Goal: Find specific page/section: Find specific page/section

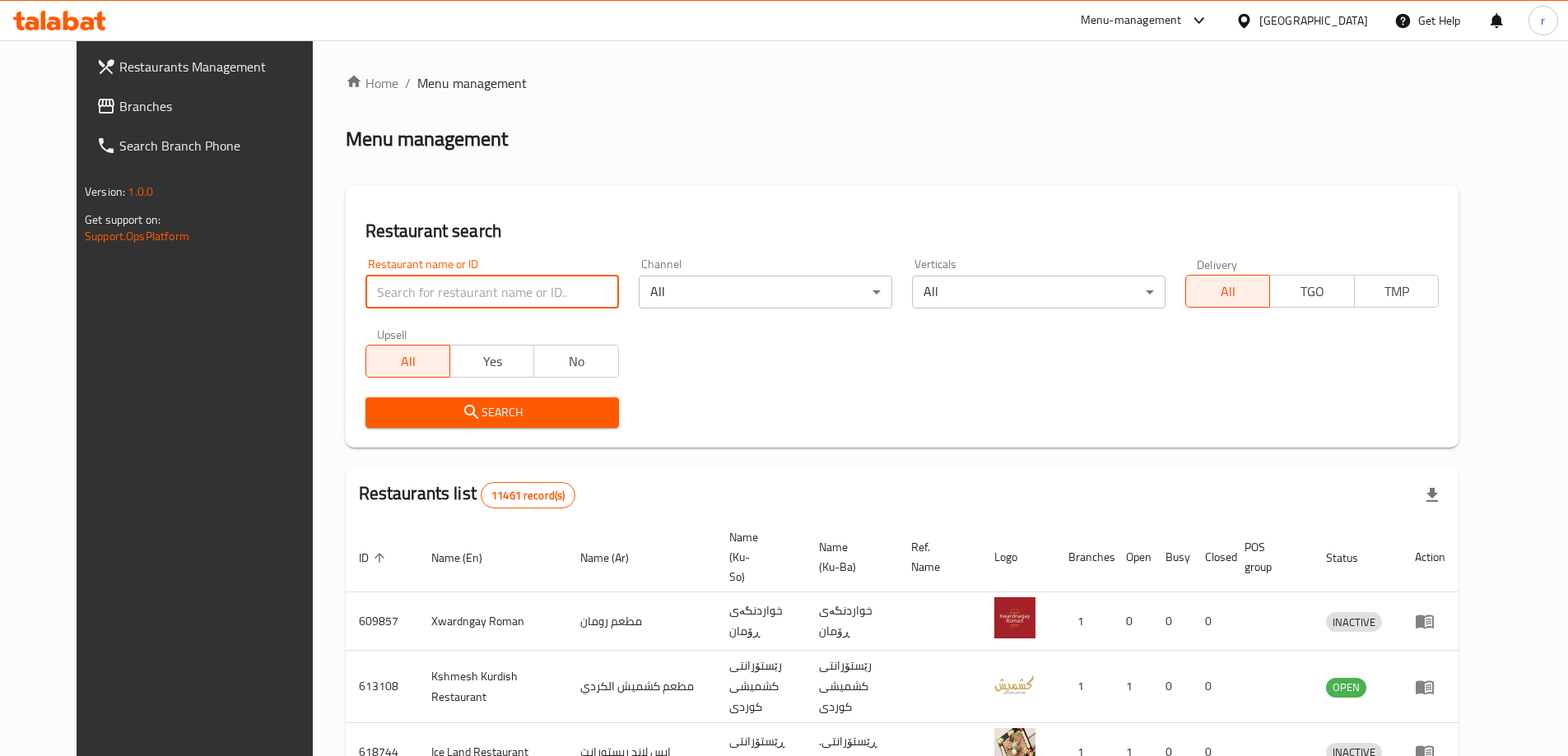
click at [542, 299] on input "search" at bounding box center [491, 292] width 254 height 33
click at [141, 103] on span "Branches" at bounding box center [223, 106] width 206 height 20
click at [441, 293] on input "search" at bounding box center [491, 292] width 254 height 33
paste input "Shawarma Sherdel"
type input "Shawarma Sherdel"
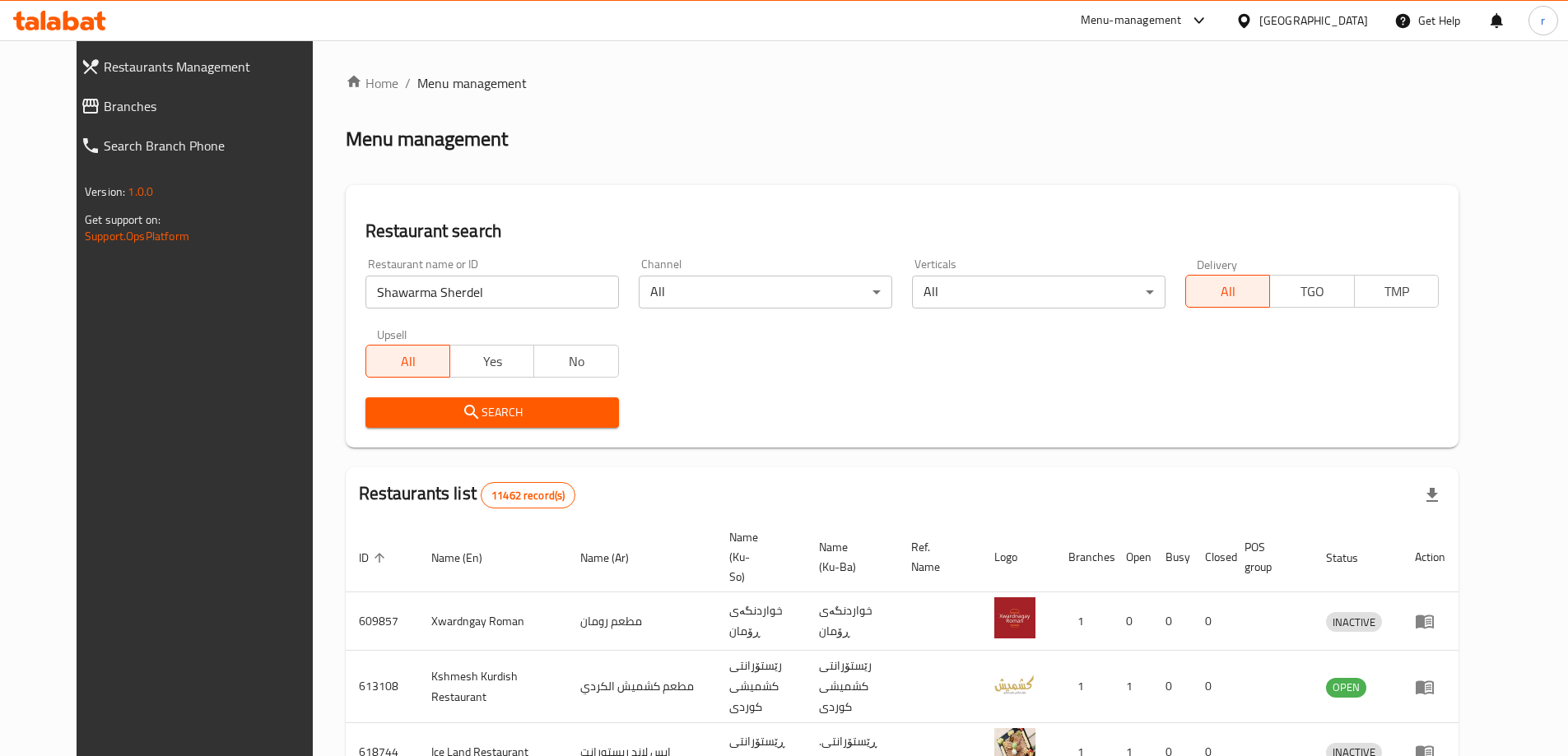
click at [379, 403] on span "Search" at bounding box center [492, 413] width 227 height 21
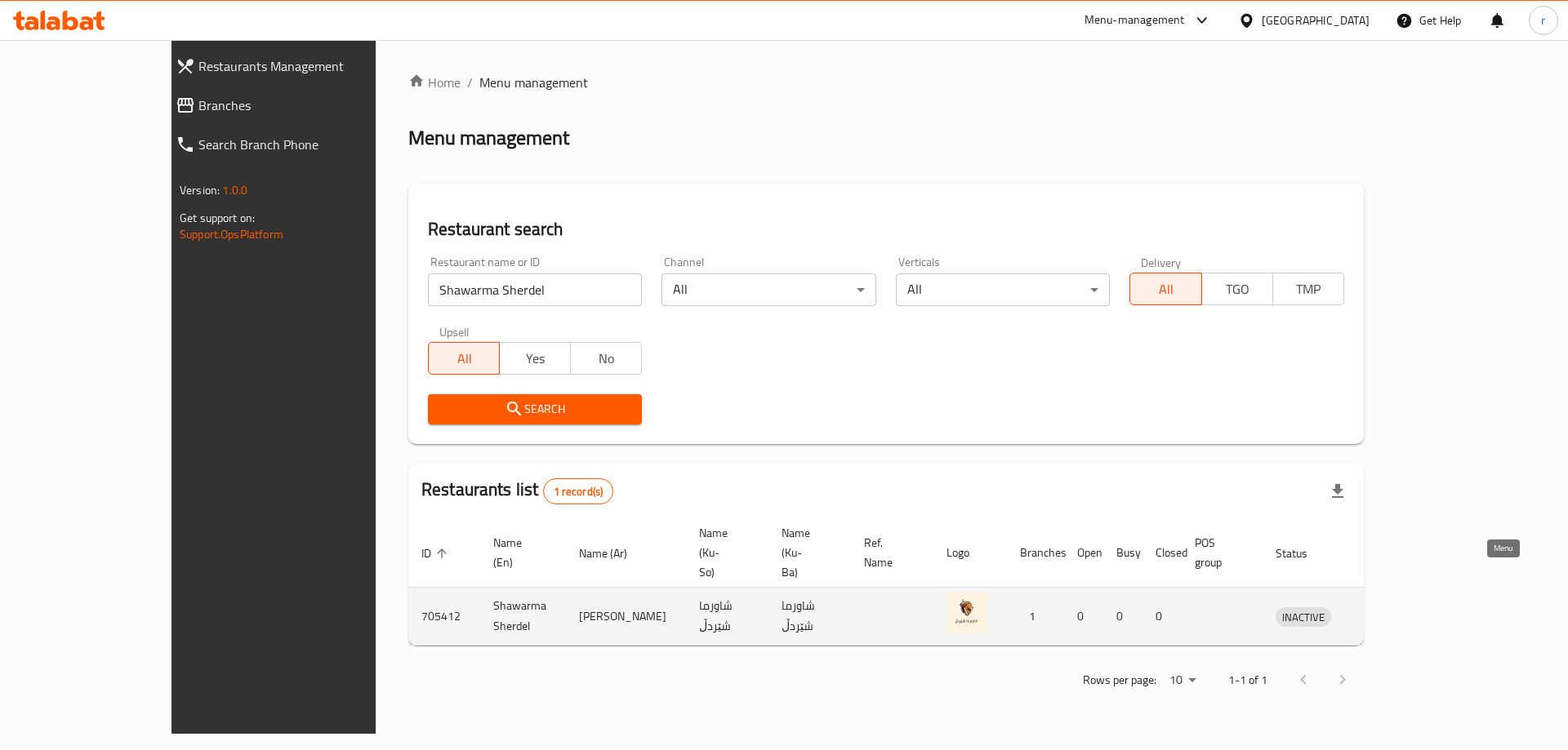
click at [1383, 606] on icon "enhanced table" at bounding box center [1373, 615] width 19 height 19
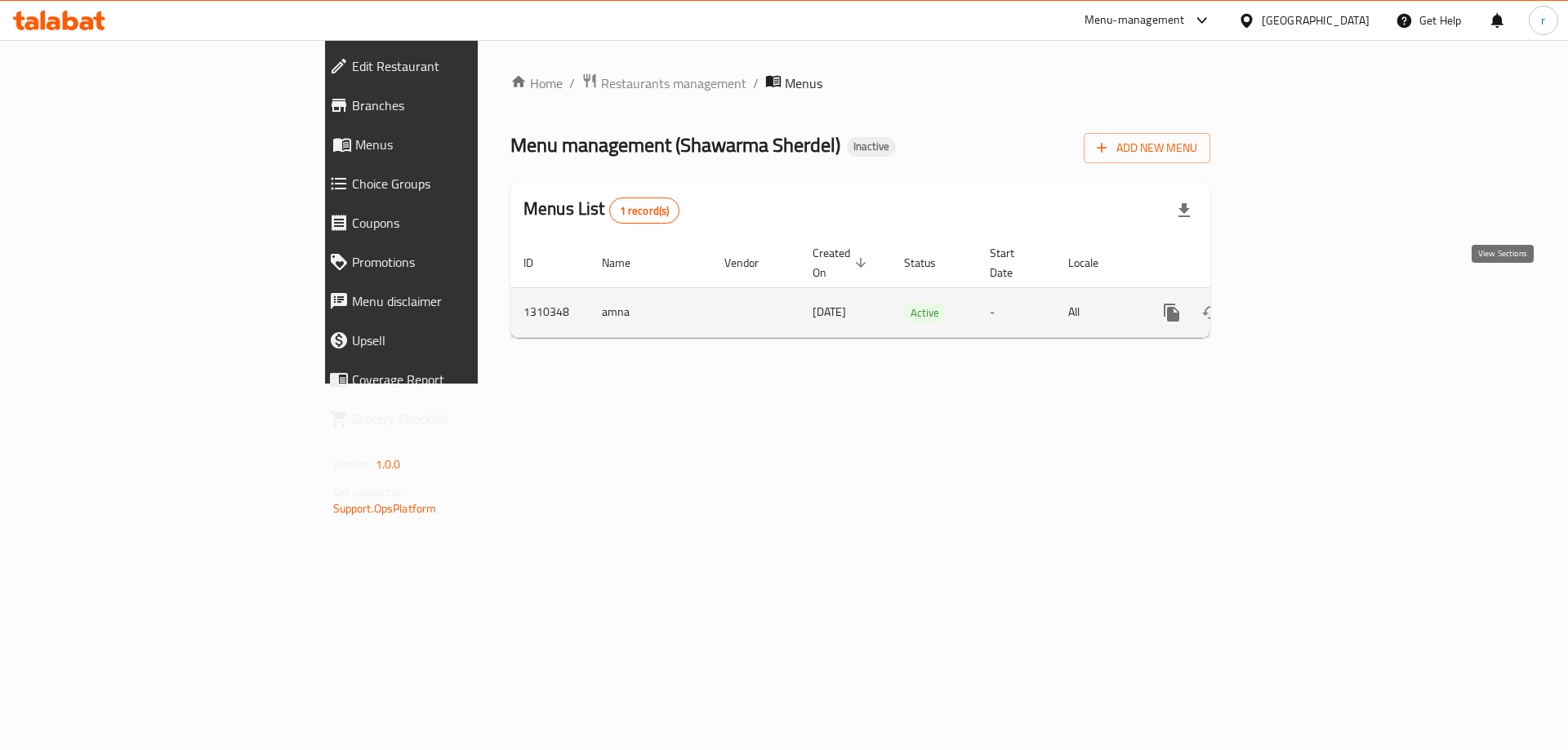
click at [1309, 305] on link "enhanced table" at bounding box center [1289, 313] width 39 height 39
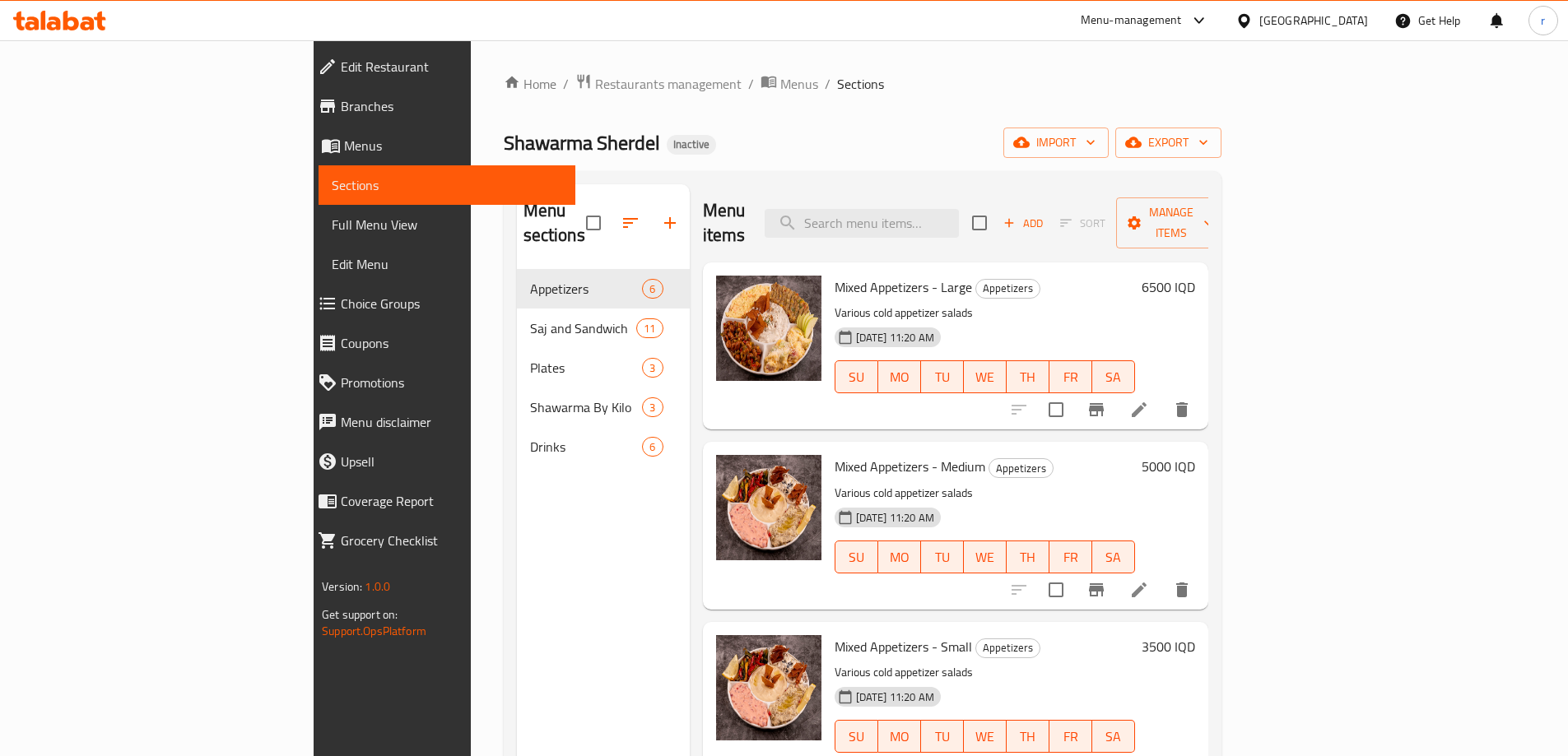
click at [331, 224] on span "Full Menu View" at bounding box center [447, 225] width 230 height 20
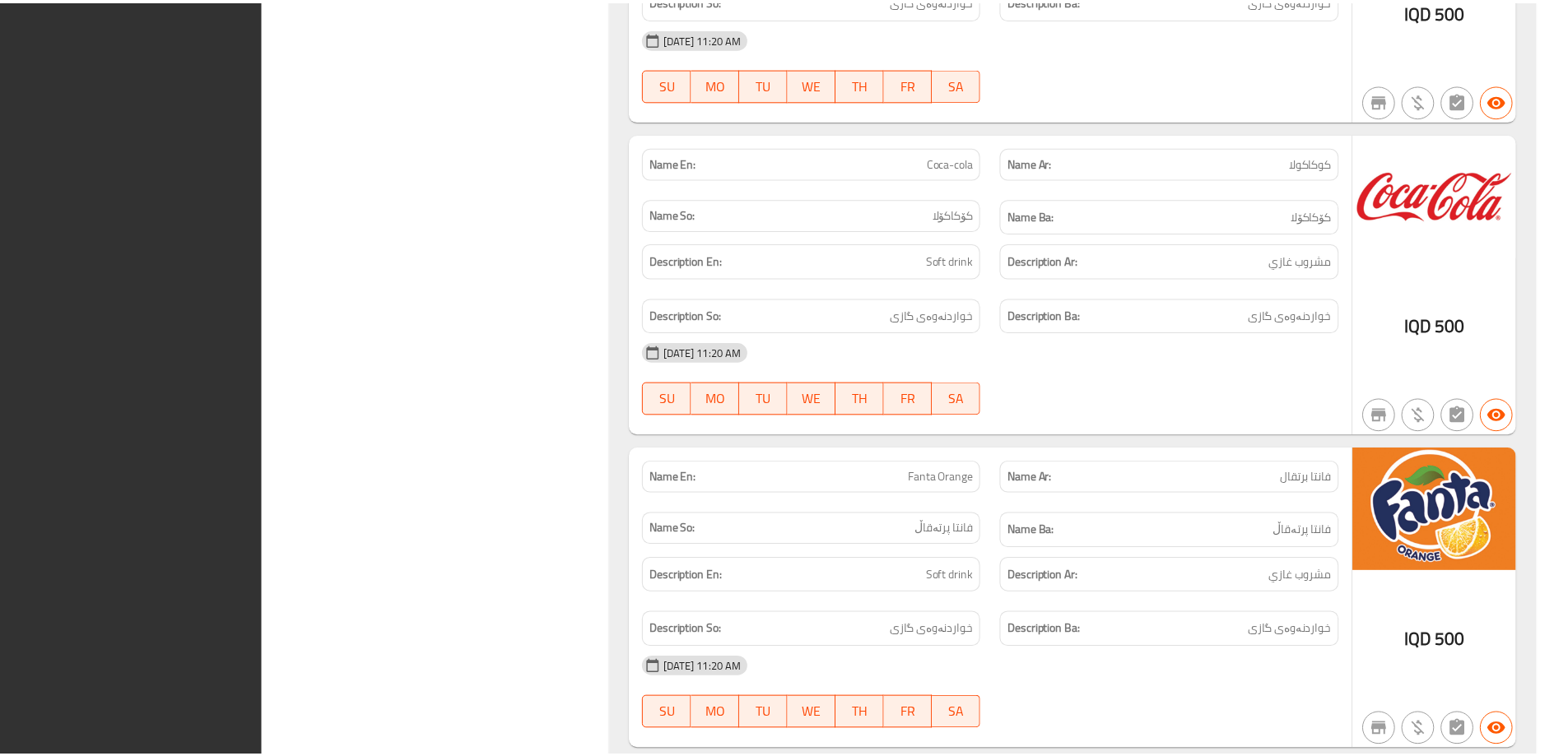
scroll to position [10022, 0]
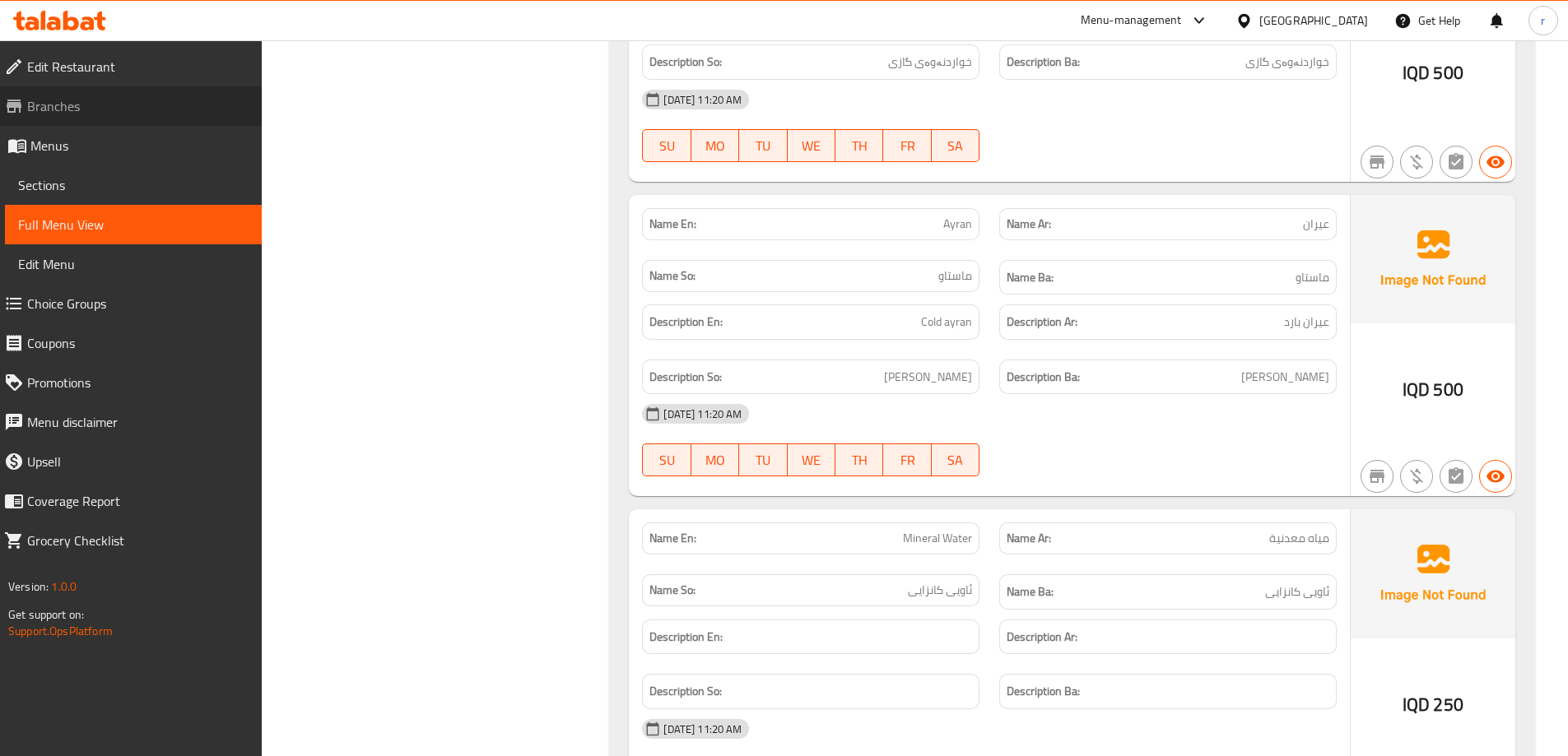
click at [138, 109] on span "Branches" at bounding box center [138, 106] width 222 height 20
